Goal: Task Accomplishment & Management: Use online tool/utility

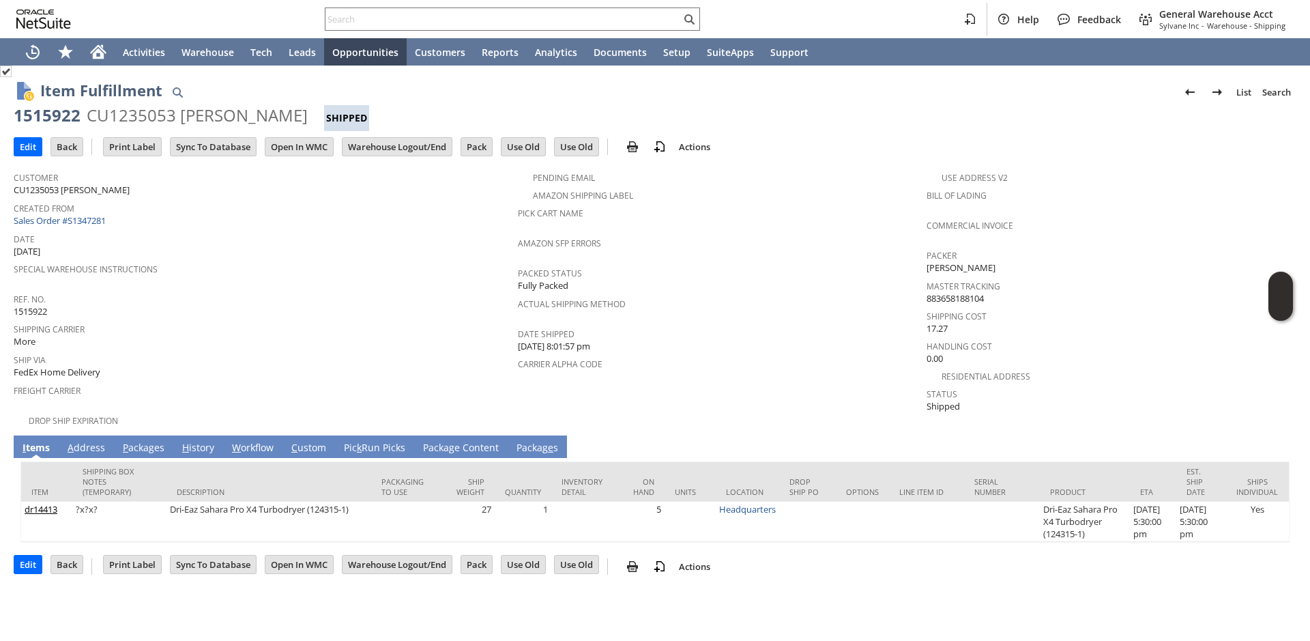
click at [378, 446] on link "Pic k Run Picks" at bounding box center [375, 448] width 68 height 15
click at [351, 441] on link "Pic k Run Picks" at bounding box center [375, 448] width 68 height 15
click at [377, 442] on link "Pic k Run Picks" at bounding box center [375, 448] width 68 height 15
click at [382, 441] on link "Pic k Run Picks" at bounding box center [375, 448] width 68 height 15
click at [377, 441] on link "Pic k Run Picks" at bounding box center [375, 448] width 68 height 15
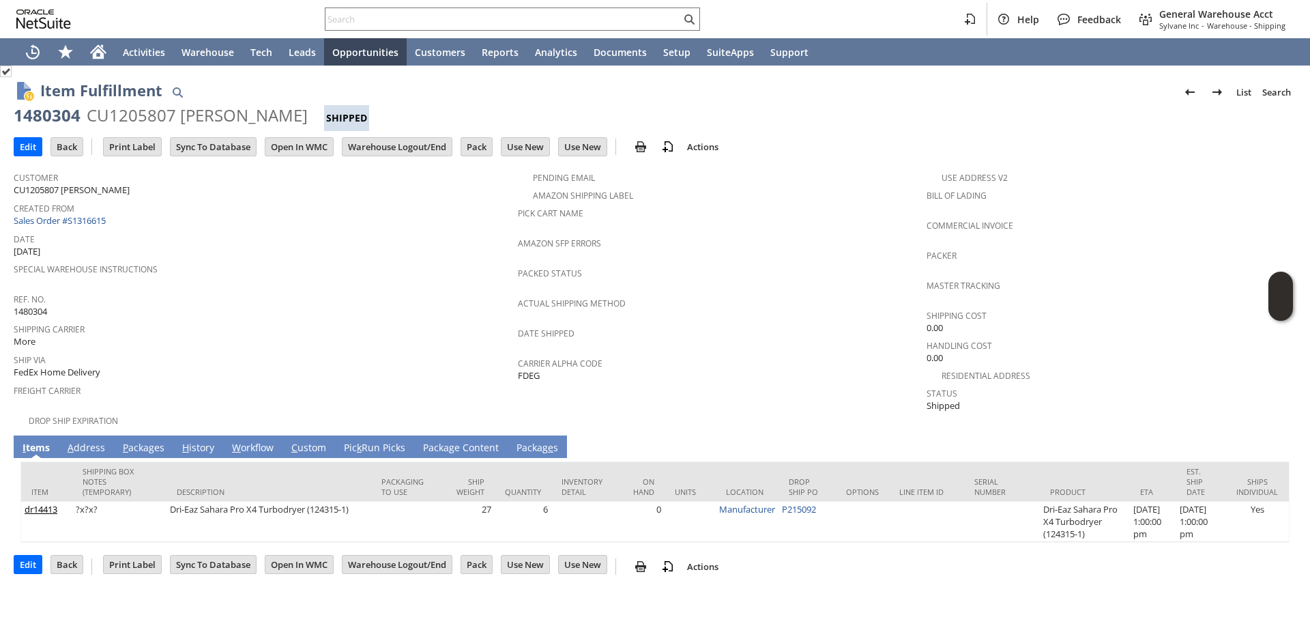
click at [397, 448] on td "Pic k Run Picks" at bounding box center [374, 446] width 79 height 23
click at [400, 445] on link "Pic k Run Picks" at bounding box center [375, 448] width 68 height 15
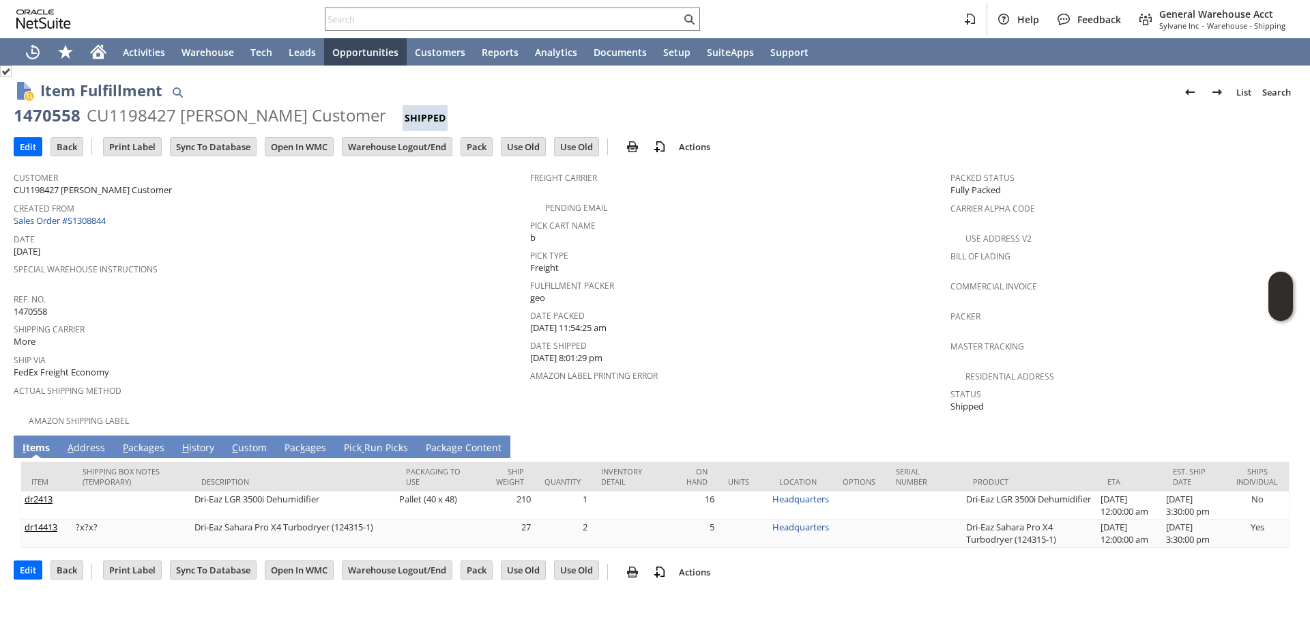
click at [362, 441] on span at bounding box center [363, 447] width 3 height 13
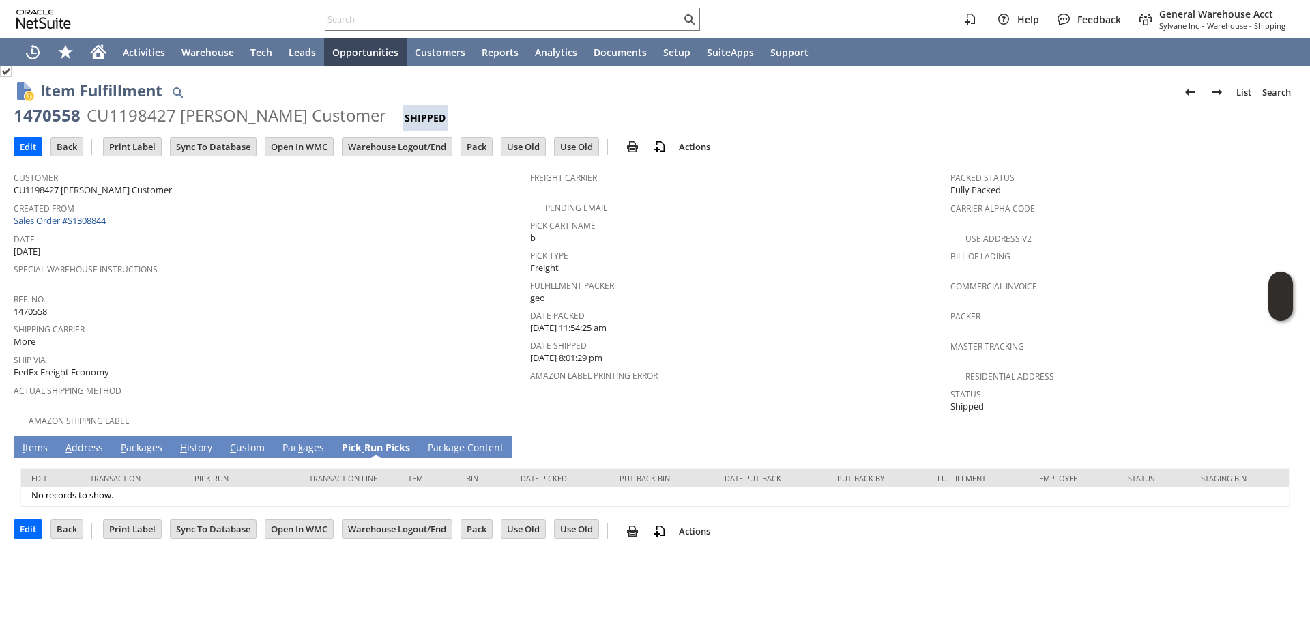
click at [45, 442] on link "I tems" at bounding box center [35, 448] width 32 height 15
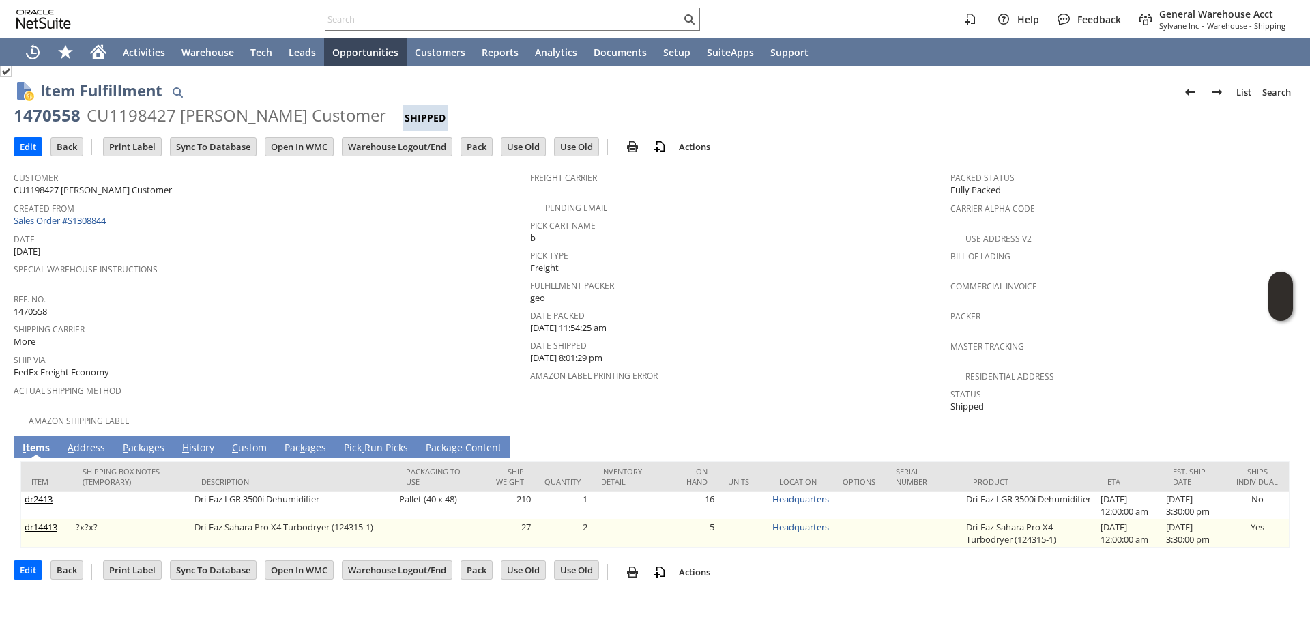
click at [597, 523] on link "View" at bounding box center [597, 528] width 0 height 10
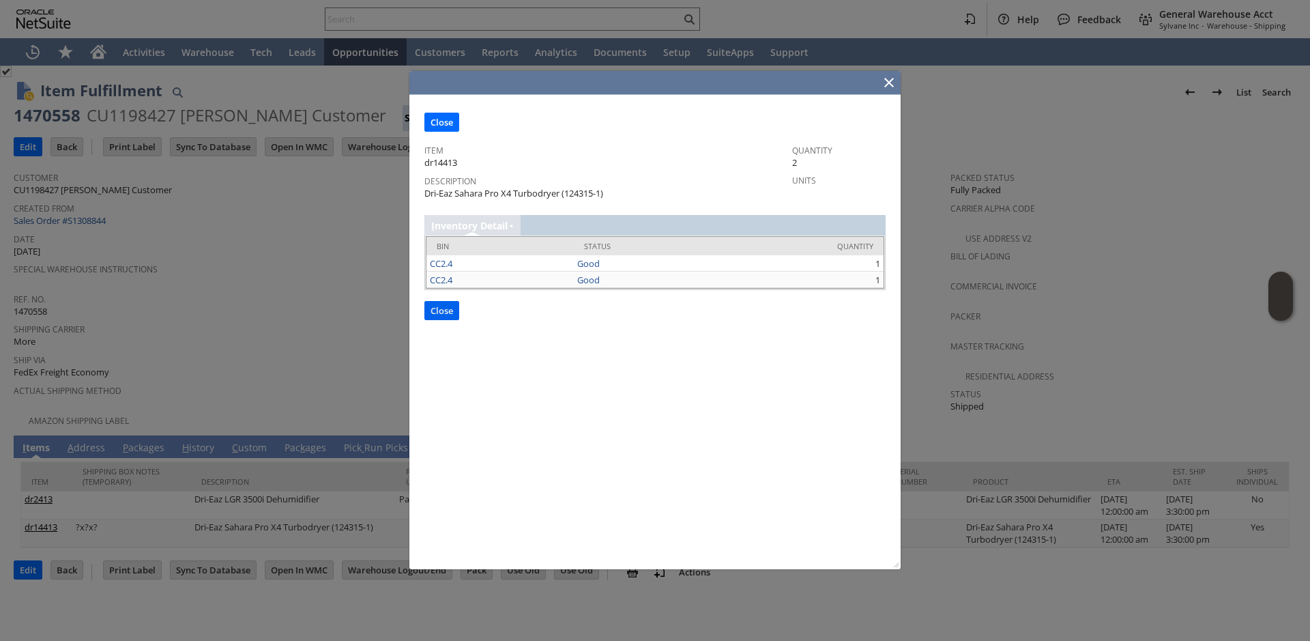
click at [446, 312] on input "Close" at bounding box center [441, 311] width 33 height 18
